Goal: Task Accomplishment & Management: Complete application form

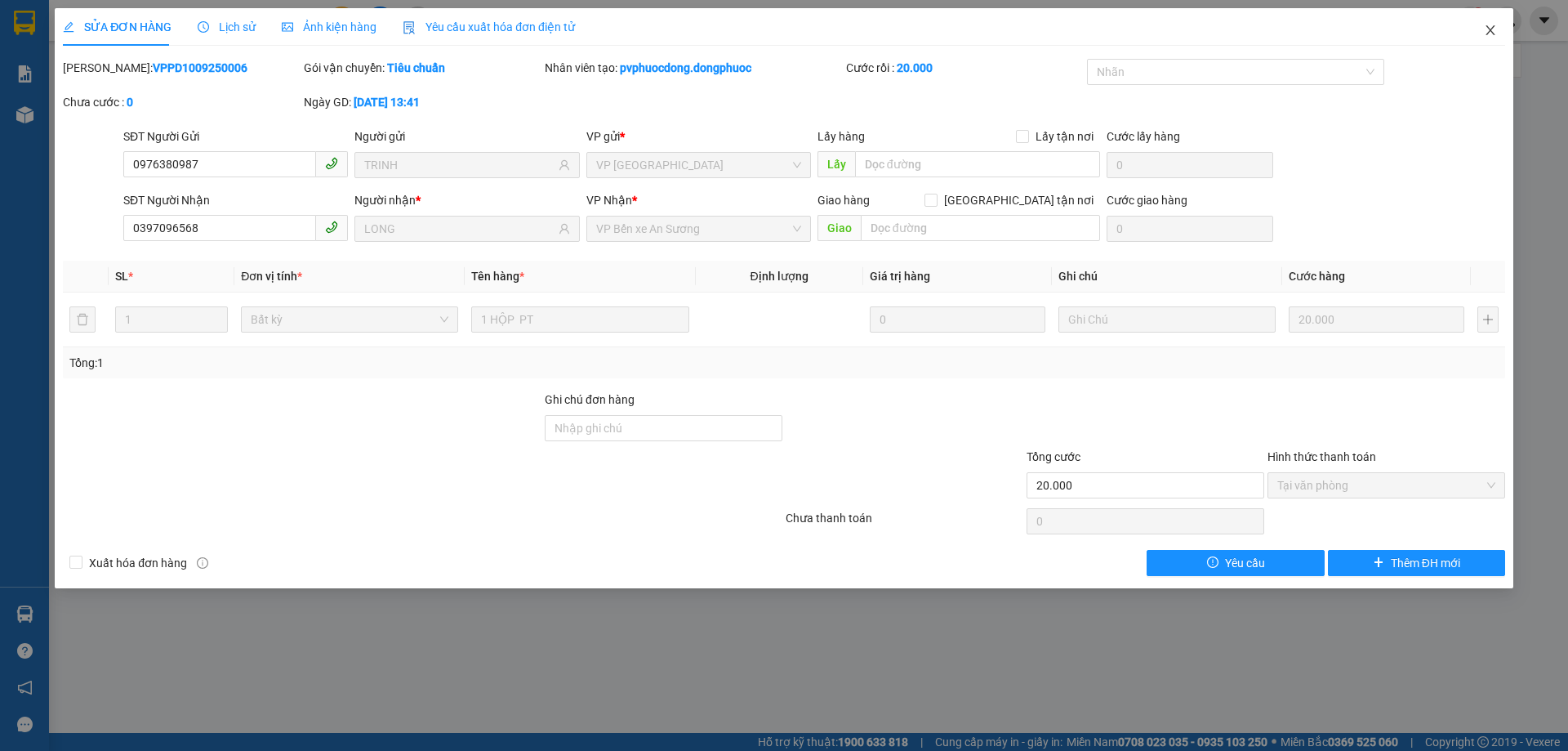
click at [1484, 29] on icon "close" at bounding box center [1490, 30] width 13 height 13
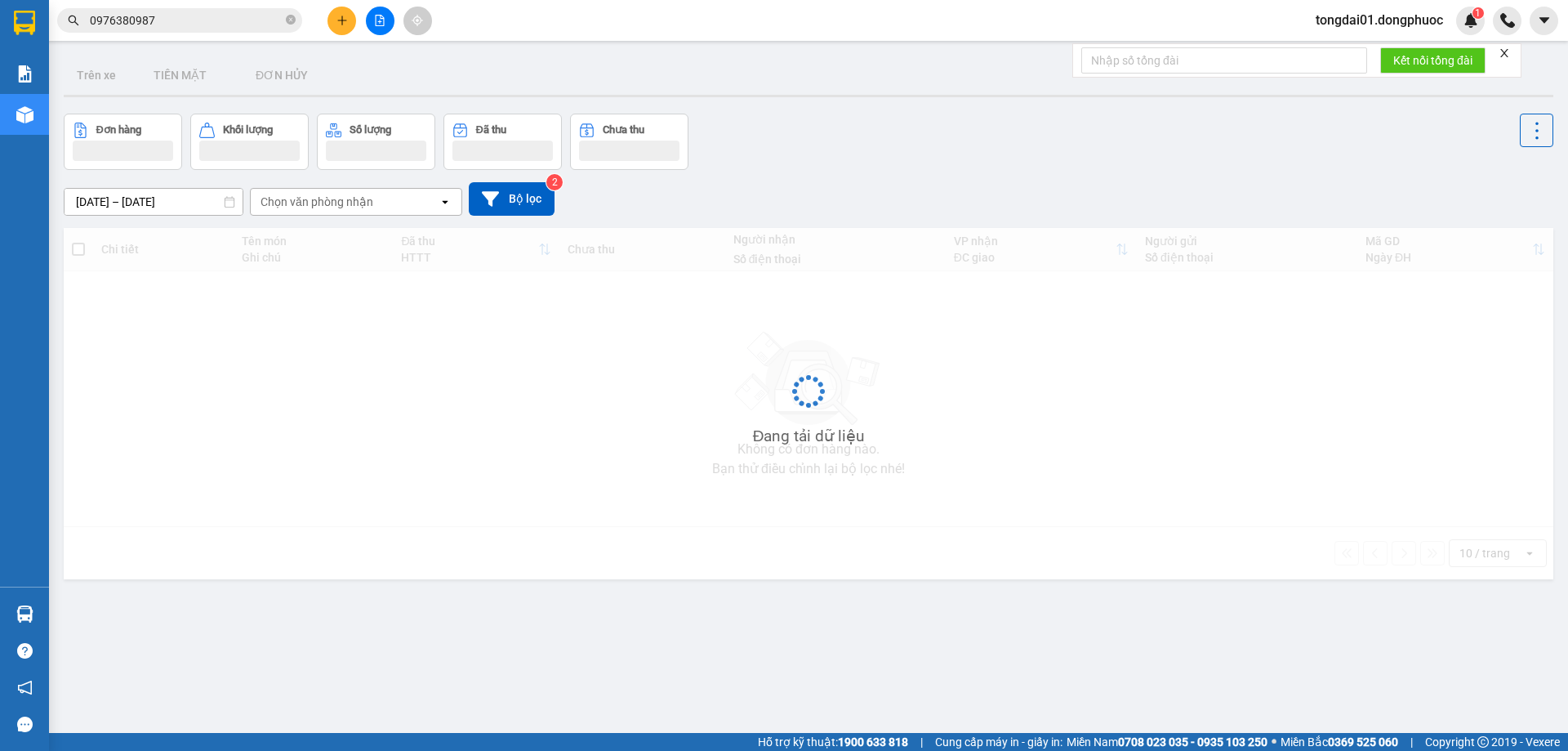
click at [202, 16] on input "0976380987" at bounding box center [186, 20] width 192 height 18
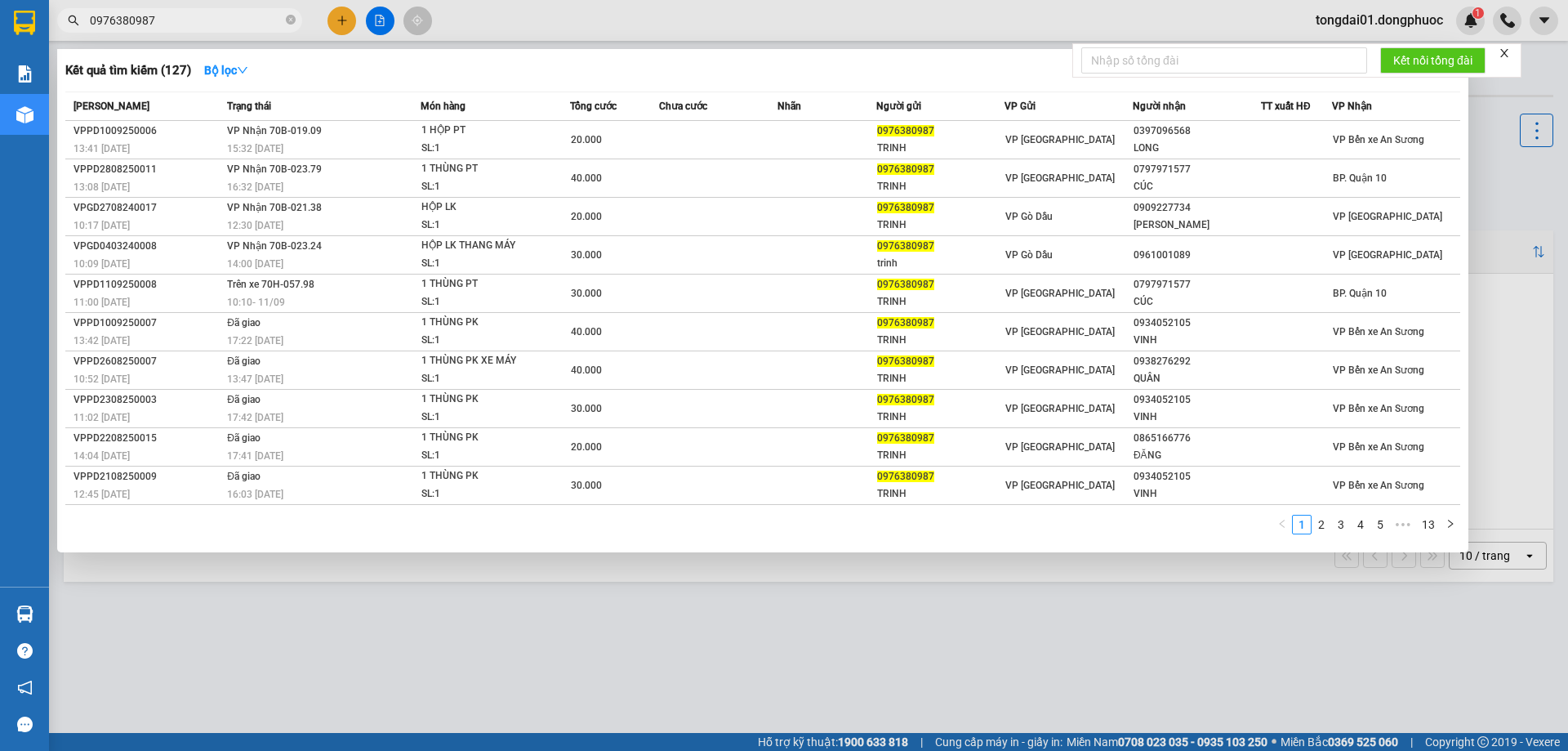
click at [202, 16] on input "0976380987" at bounding box center [186, 20] width 192 height 18
paste input "6925292"
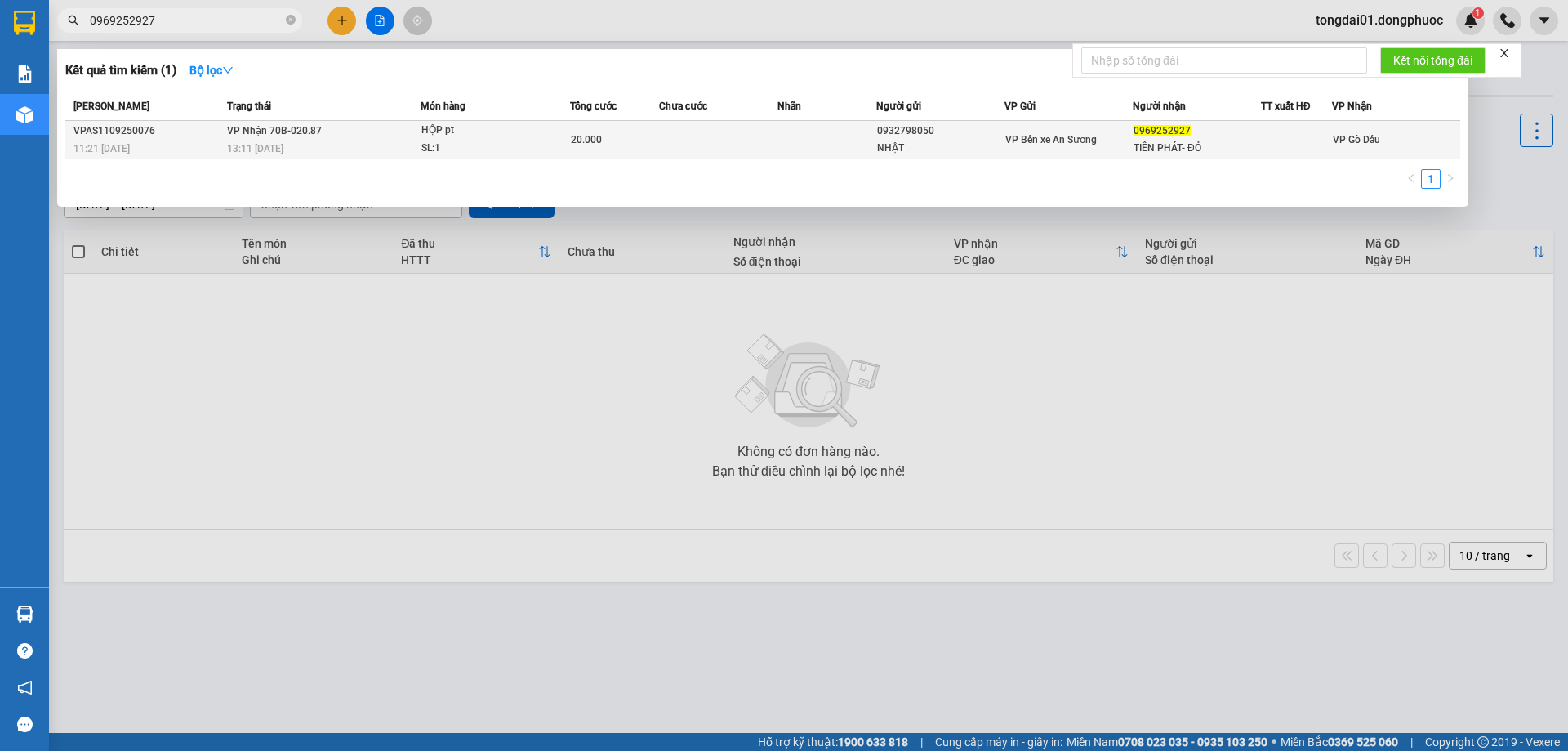
type input "0969252927"
click at [360, 150] on div "13:11 [DATE]" at bounding box center [323, 148] width 192 height 18
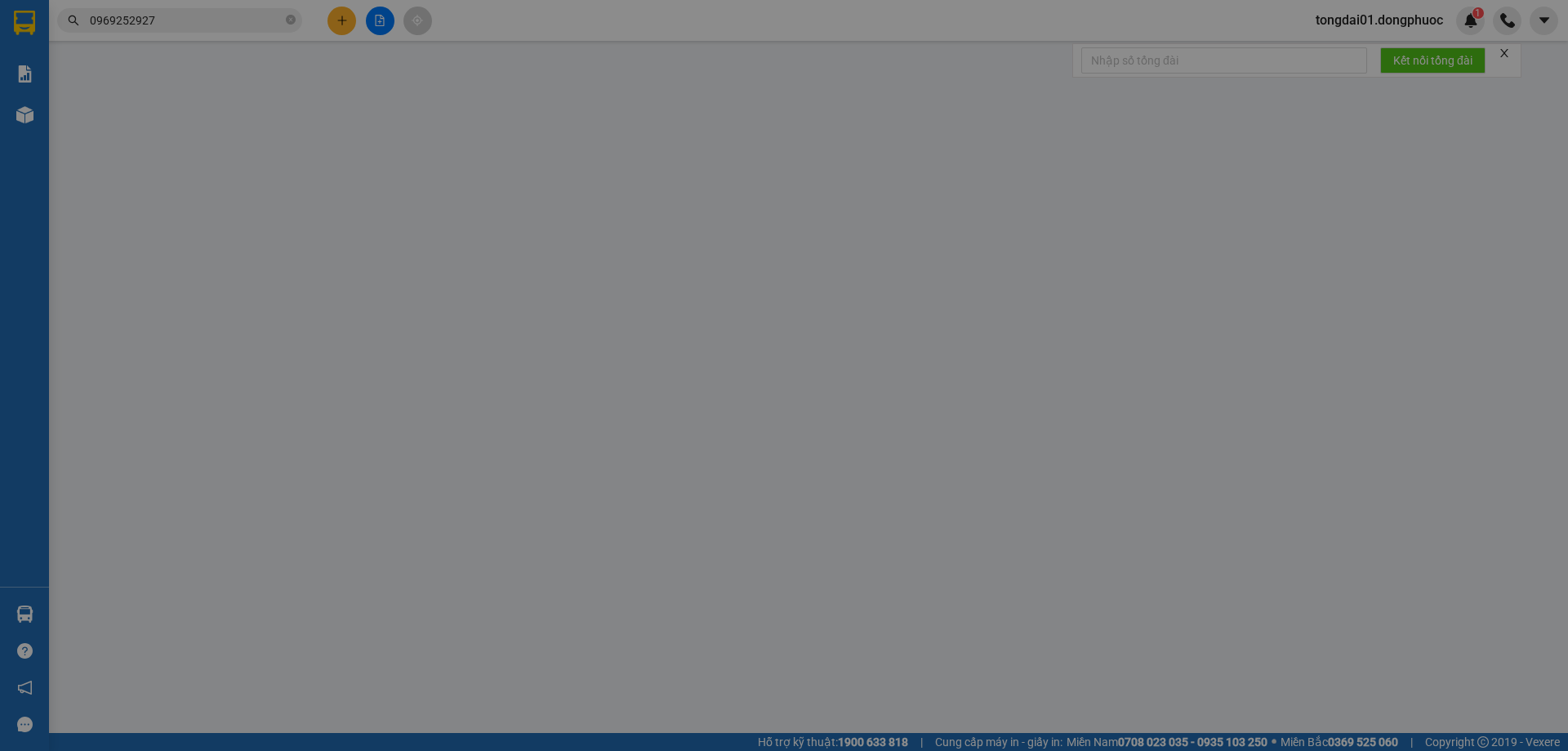
type input "0932798050"
type input "NHẬT"
type input "0969252927"
type input "TIẾN PHÁT- ĐỎ"
type input "20.000"
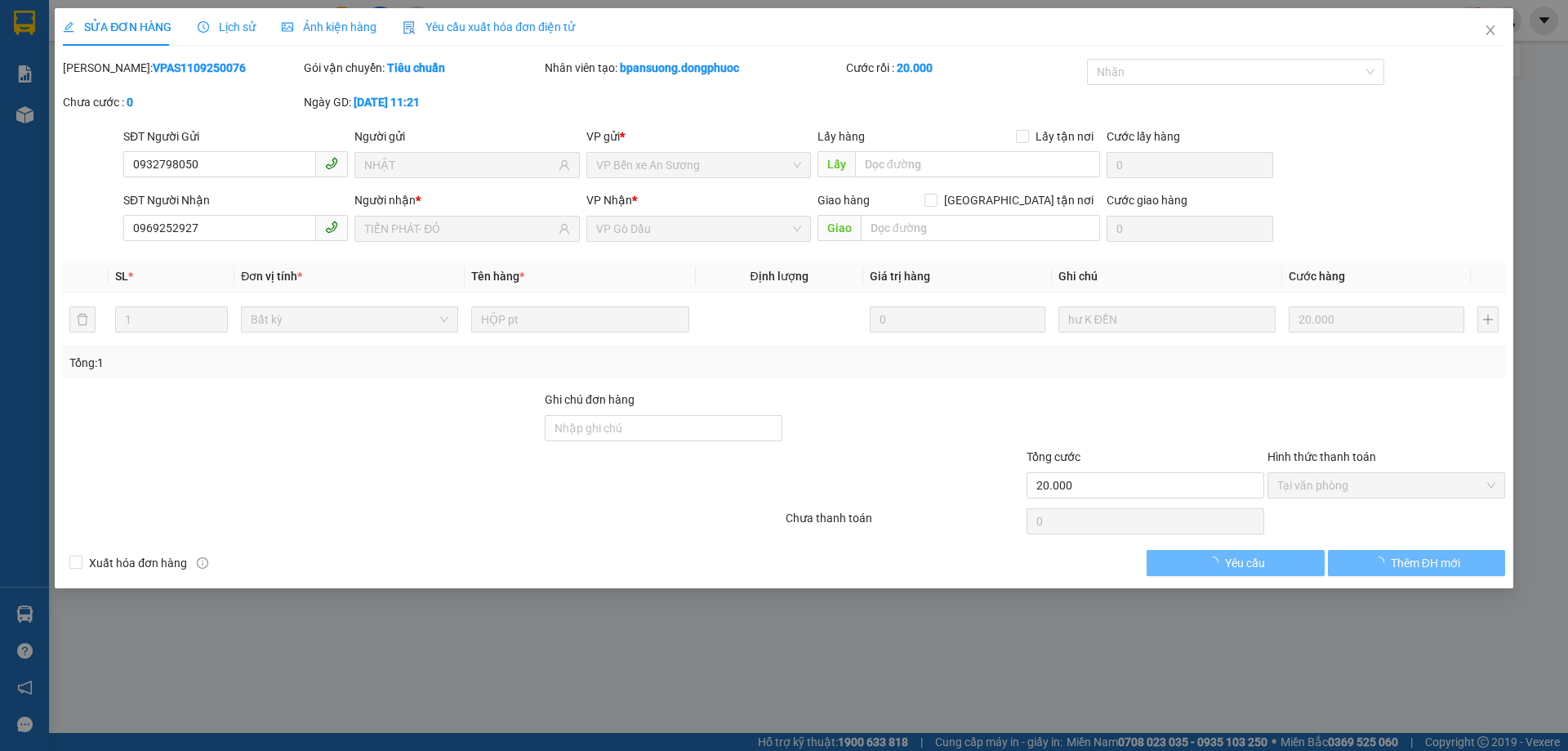
click at [244, 21] on span "Lịch sử" at bounding box center [227, 27] width 58 height 13
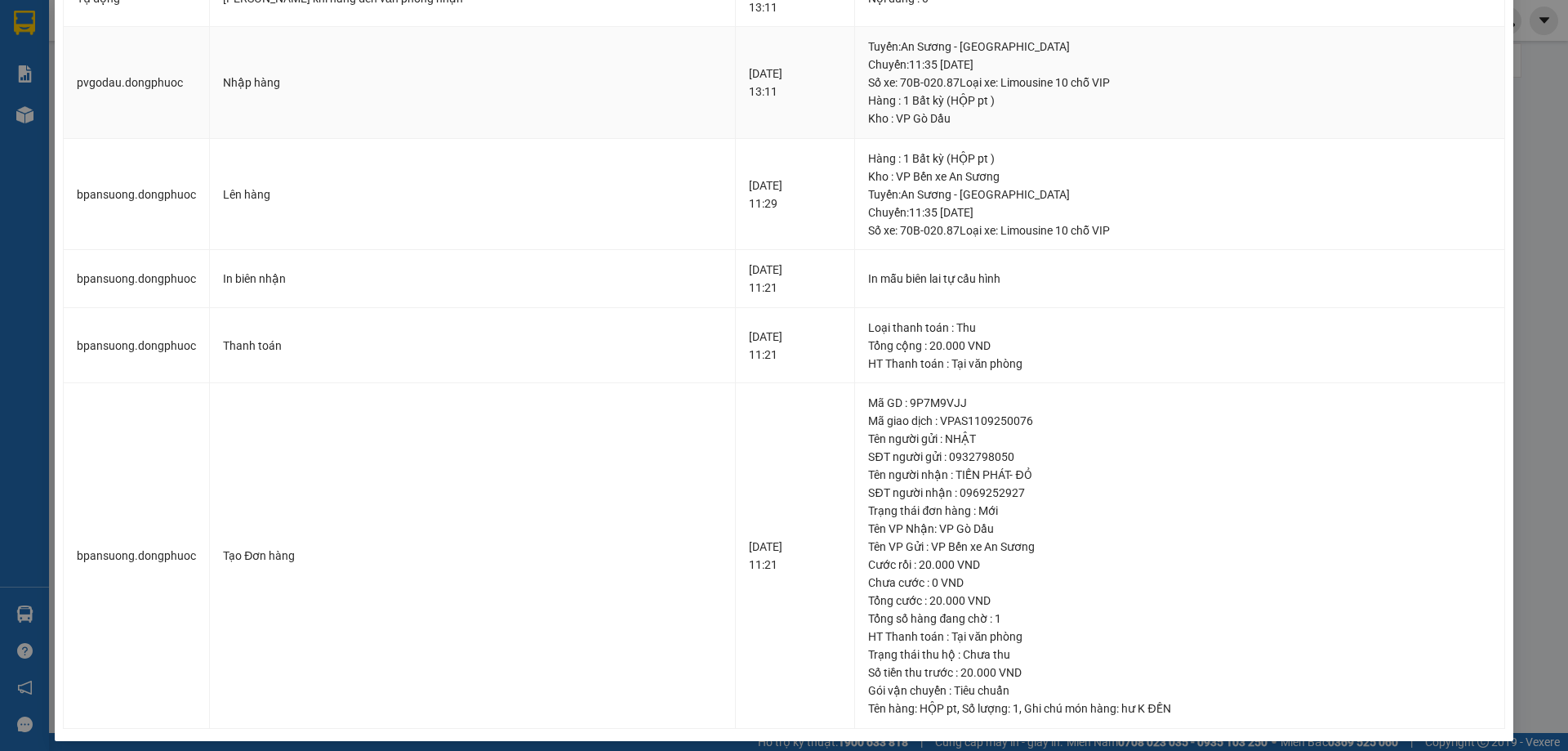
scroll to position [203, 0]
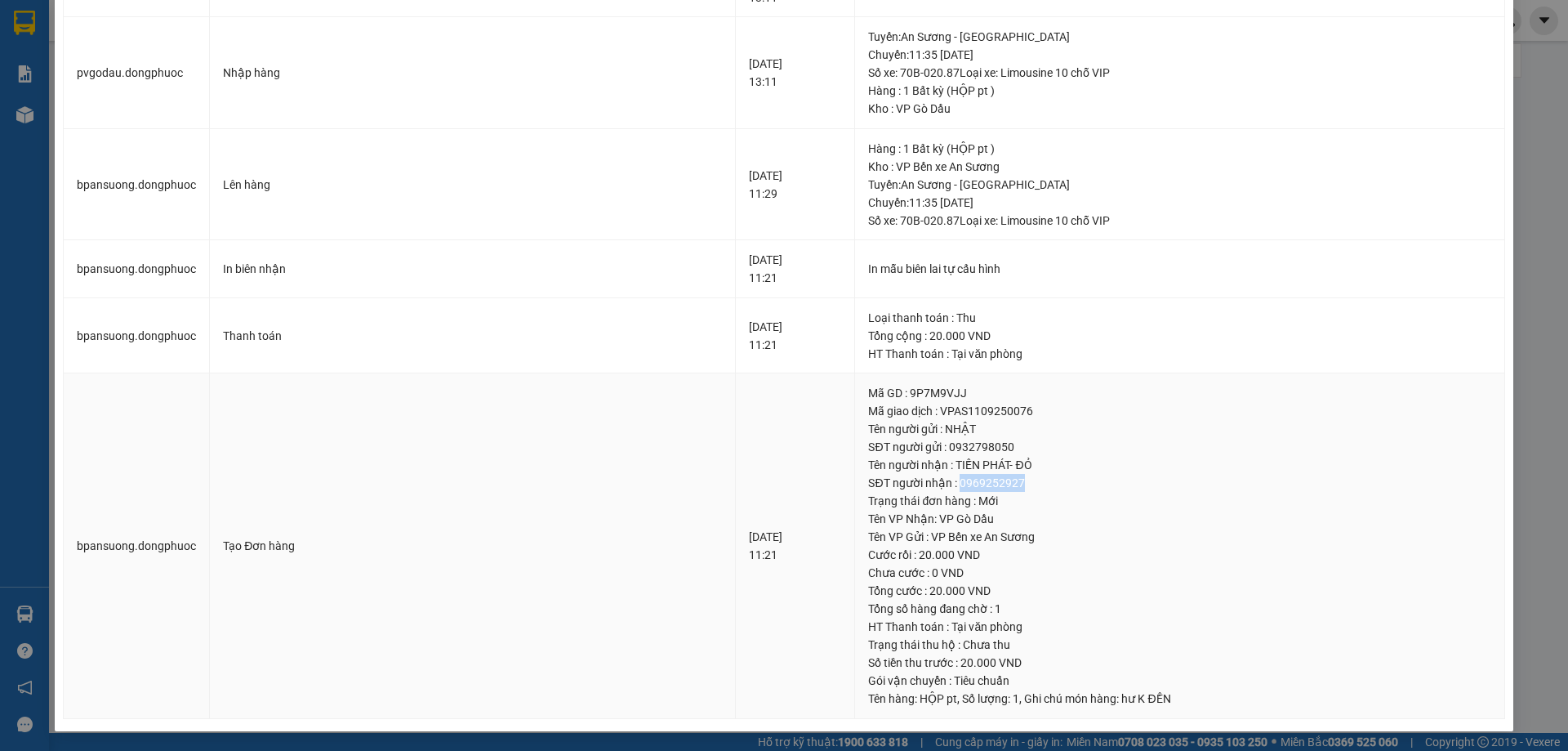
drag, startPoint x: 993, startPoint y: 477, endPoint x: 928, endPoint y: 480, distance: 65.1
click at [928, 480] on div "SĐT người nhận : 0969252927" at bounding box center [1179, 483] width 622 height 18
copy div "0969252927"
click at [565, 276] on div "In biên nhận" at bounding box center [473, 268] width 499 height 18
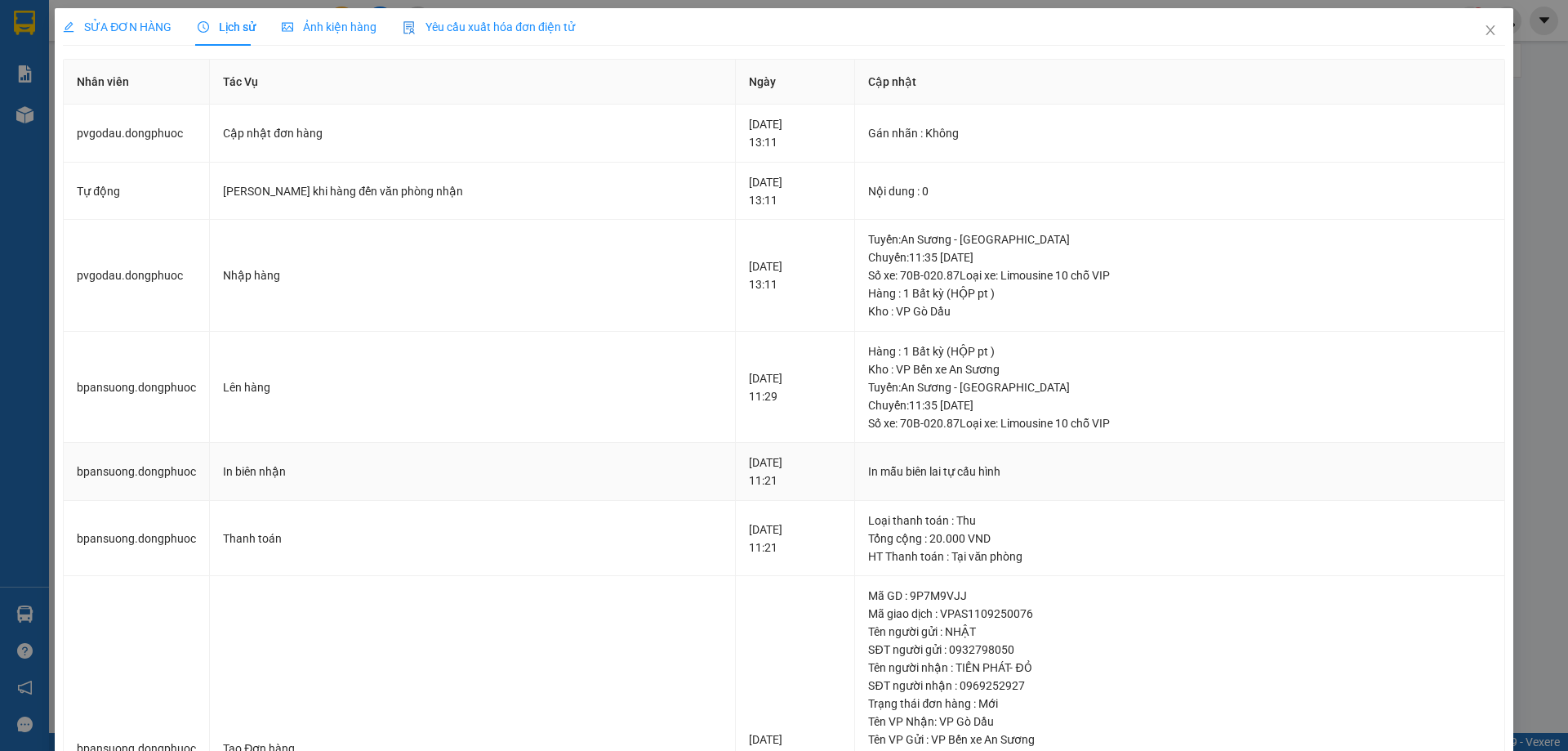
scroll to position [82, 0]
